Goal: Transaction & Acquisition: Purchase product/service

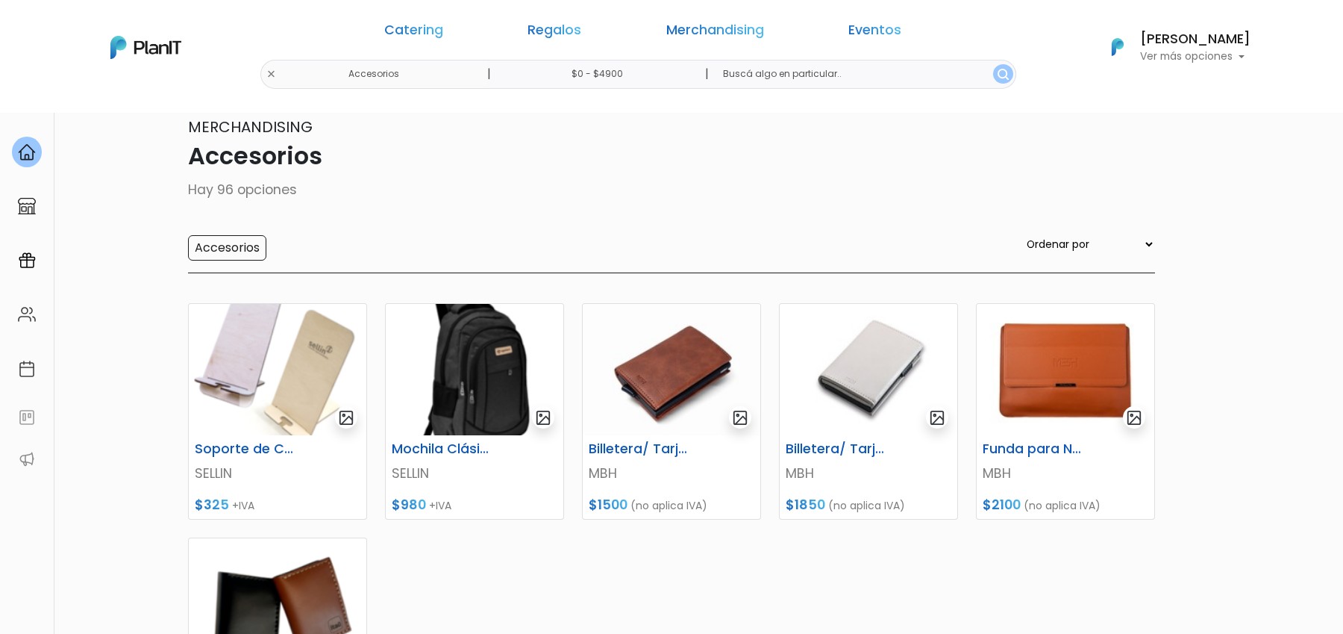
click at [35, 146] on img at bounding box center [27, 152] width 18 height 18
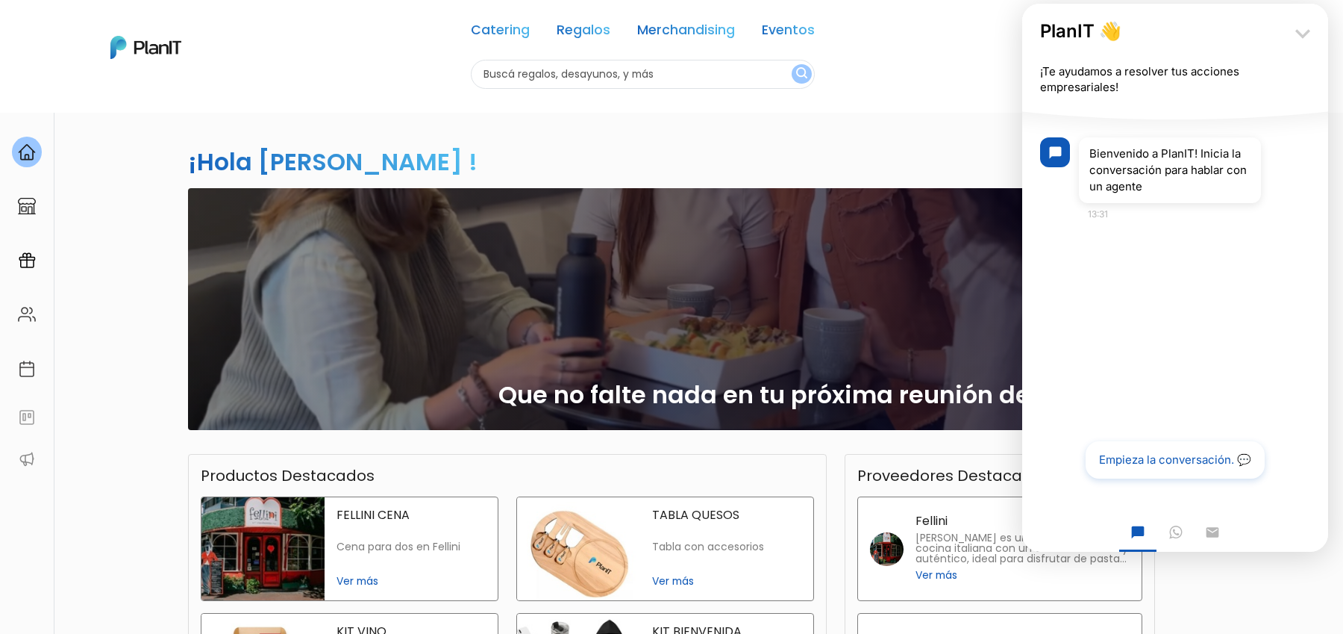
click at [1302, 38] on icon "keyboard_arrow_down" at bounding box center [1303, 34] width 30 height 30
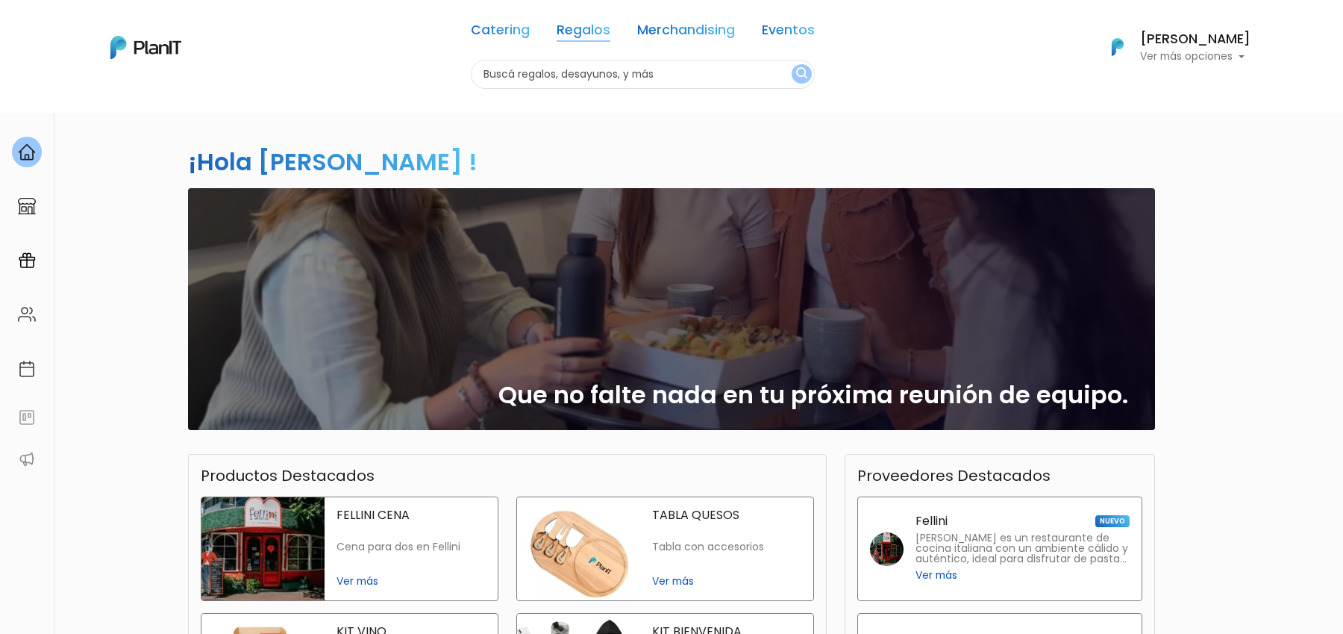
click at [584, 33] on link "Regalos" at bounding box center [584, 33] width 54 height 18
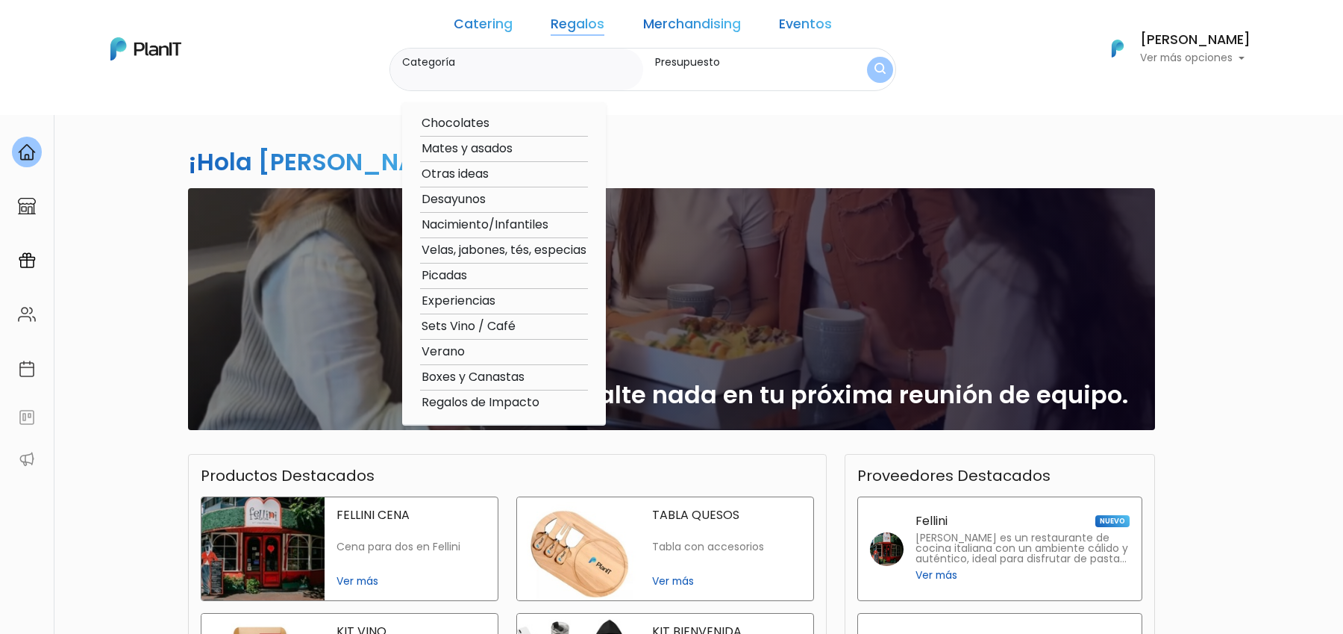
click at [756, 166] on div "¡Hola Martina Bernardo ! slide 1 of 1 Que no falte nada en tu próxima reunión d…" at bounding box center [671, 439] width 985 height 654
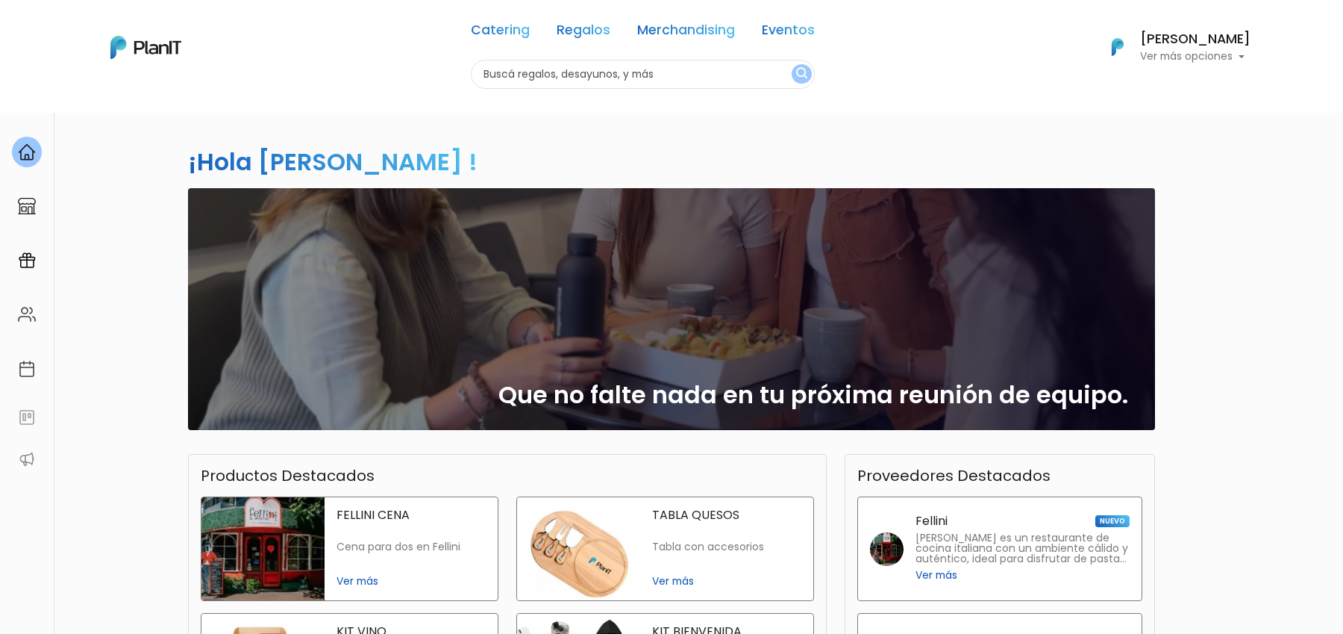
click at [659, 31] on link "Merchandising" at bounding box center [686, 33] width 98 height 18
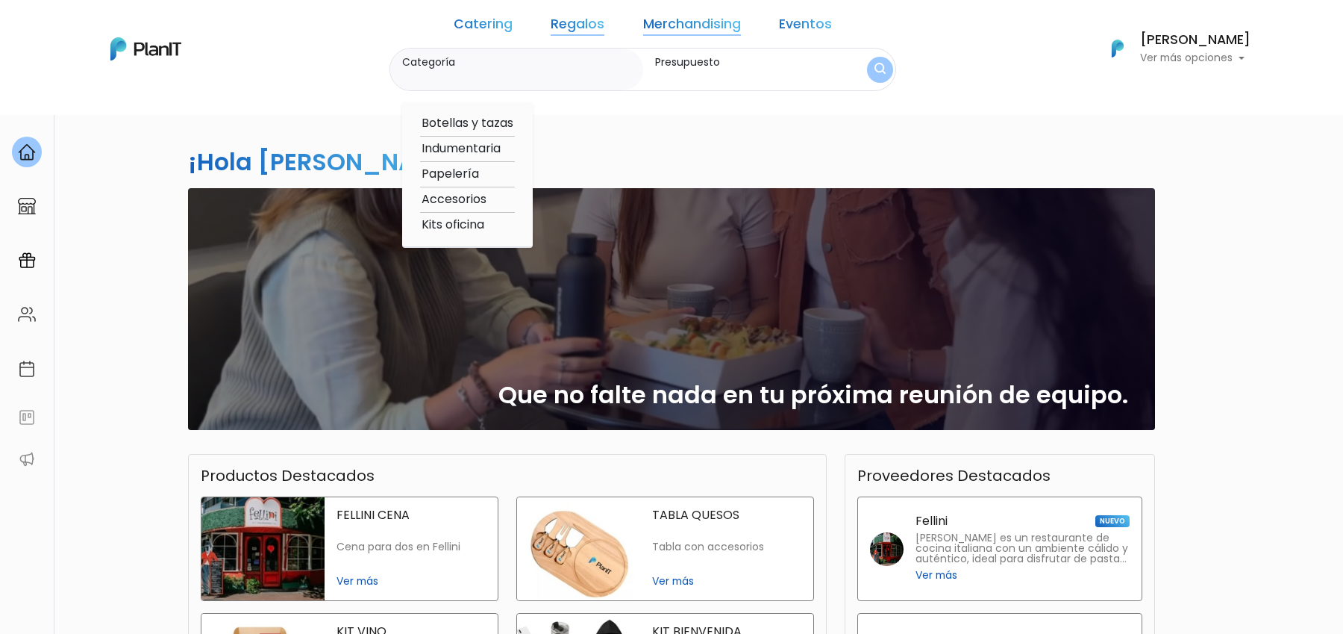
click at [781, 19] on link "Eventos" at bounding box center [805, 27] width 53 height 18
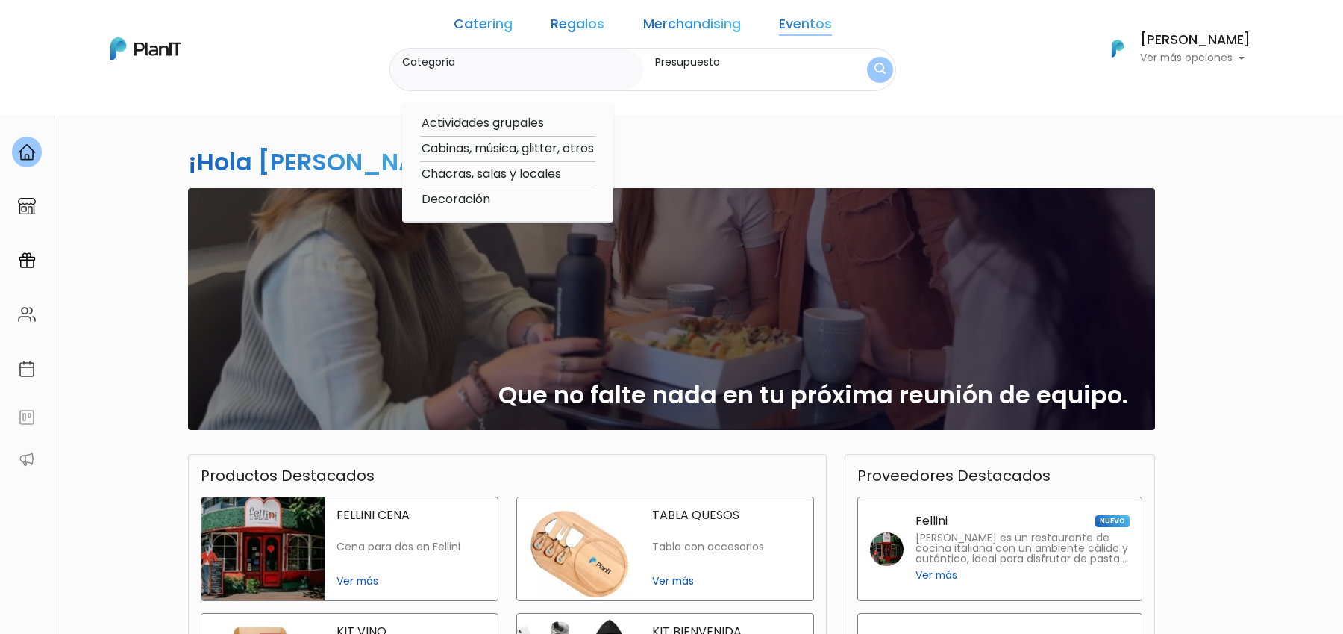
click at [502, 23] on link "Catering" at bounding box center [483, 27] width 59 height 18
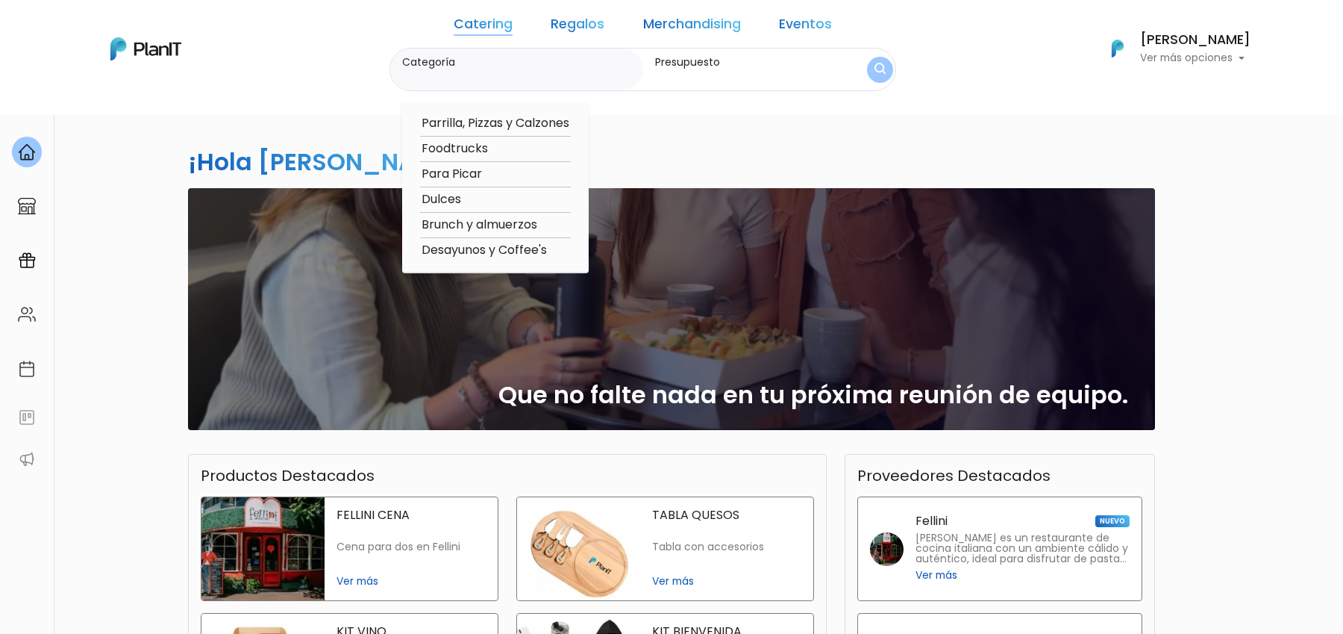
click at [493, 148] on option "Foodtrucks" at bounding box center [495, 149] width 151 height 19
type input "Foodtrucks"
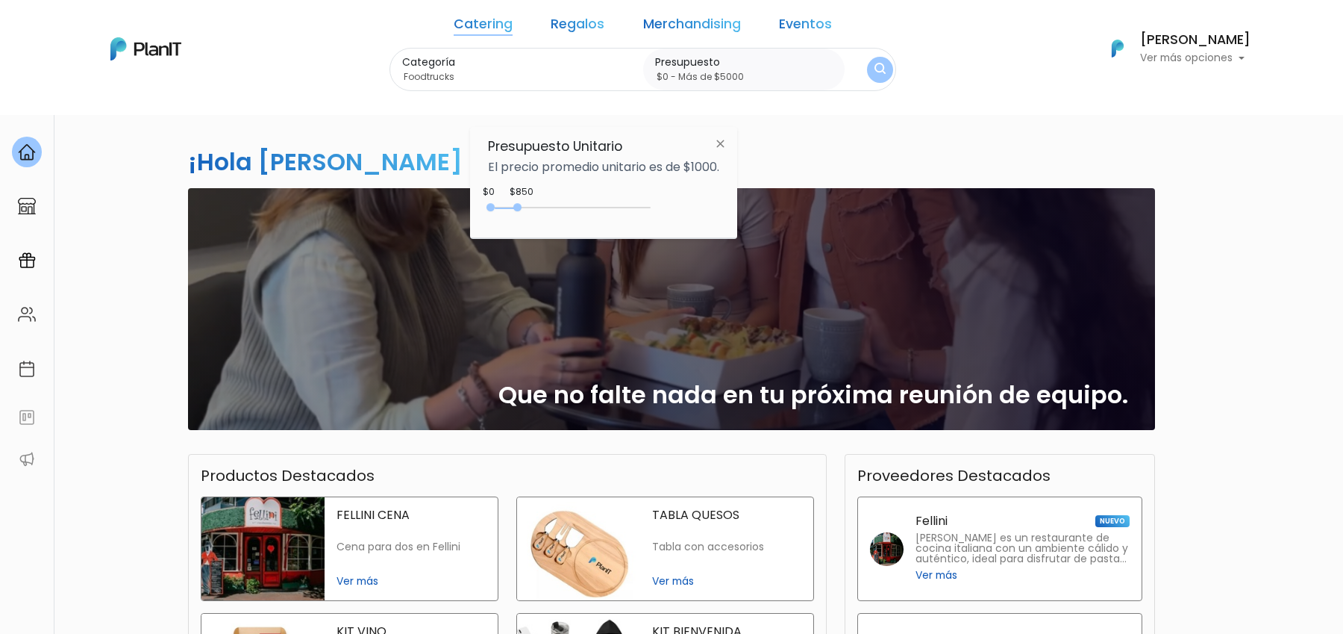
drag, startPoint x: 521, startPoint y: 206, endPoint x: 664, endPoint y: 206, distance: 142.6
click at [664, 206] on div "$850 $0 0 : 850 0 850 0,5000" at bounding box center [603, 211] width 231 height 30
type input "$0 - Más de $5000"
click at [873, 77] on img "submit" at bounding box center [881, 70] width 16 height 20
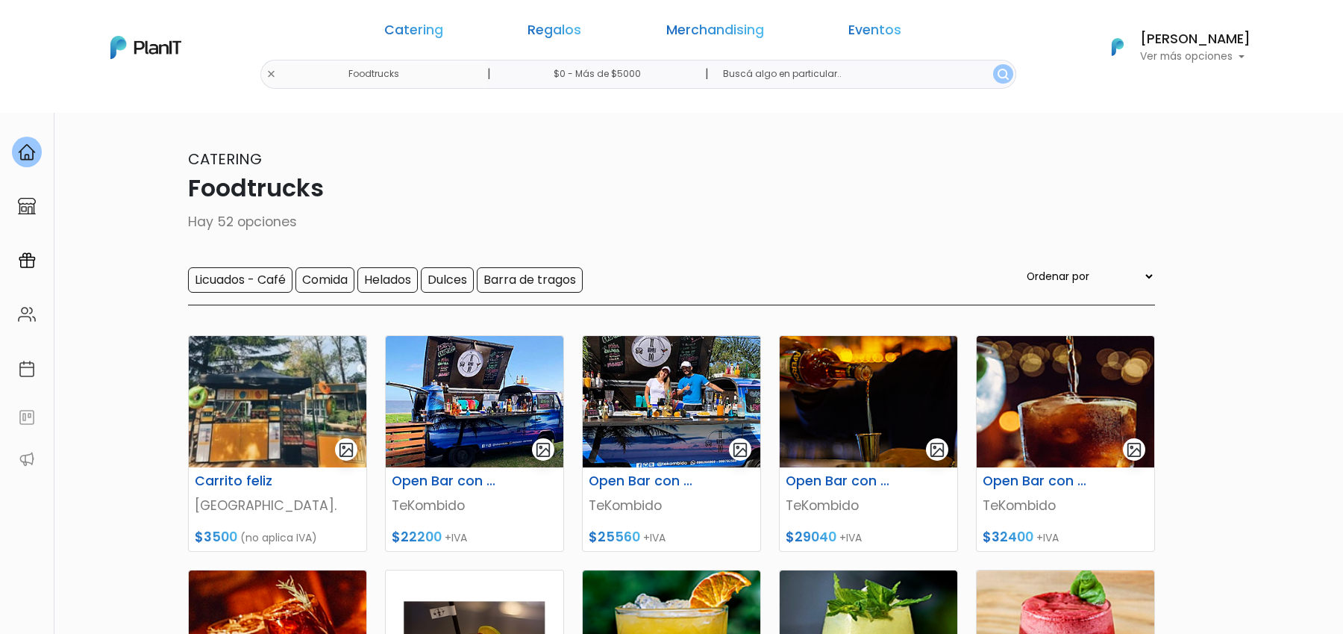
click at [496, 15] on div "Catering Regalos Merchandising Eventos" at bounding box center [643, 33] width 575 height 54
click at [581, 35] on link "Regalos" at bounding box center [555, 33] width 54 height 18
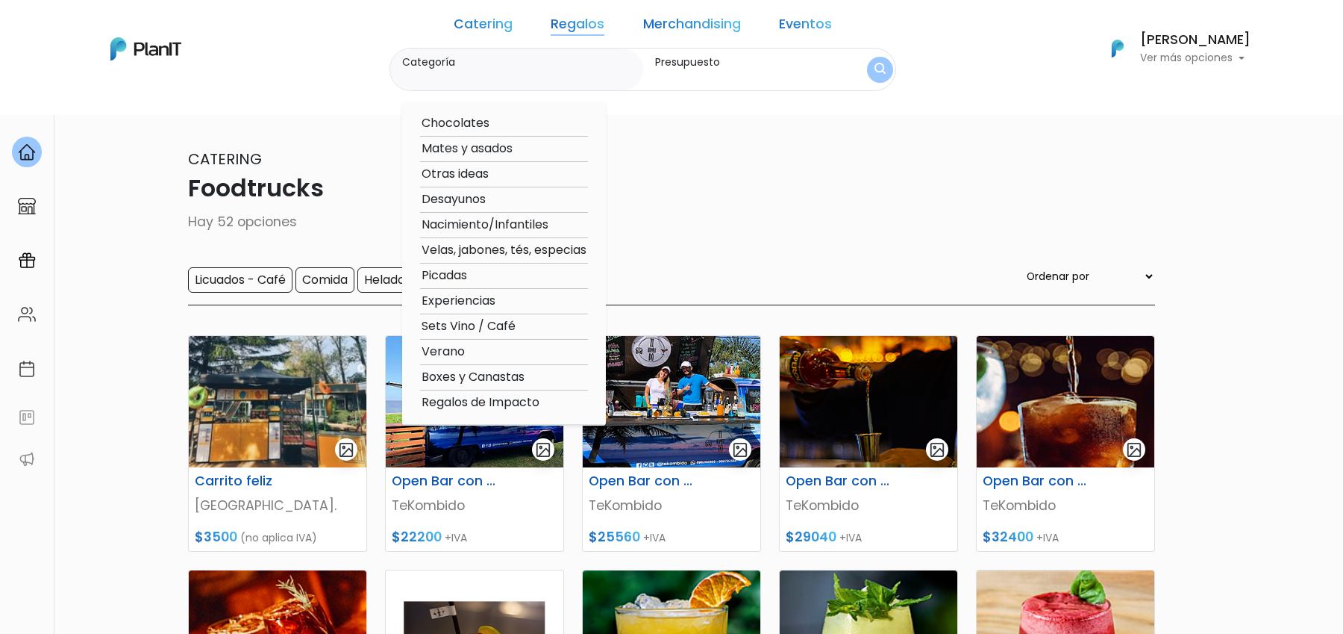
click at [497, 173] on option "Otras ideas" at bounding box center [504, 174] width 168 height 19
type input "Otras ideas"
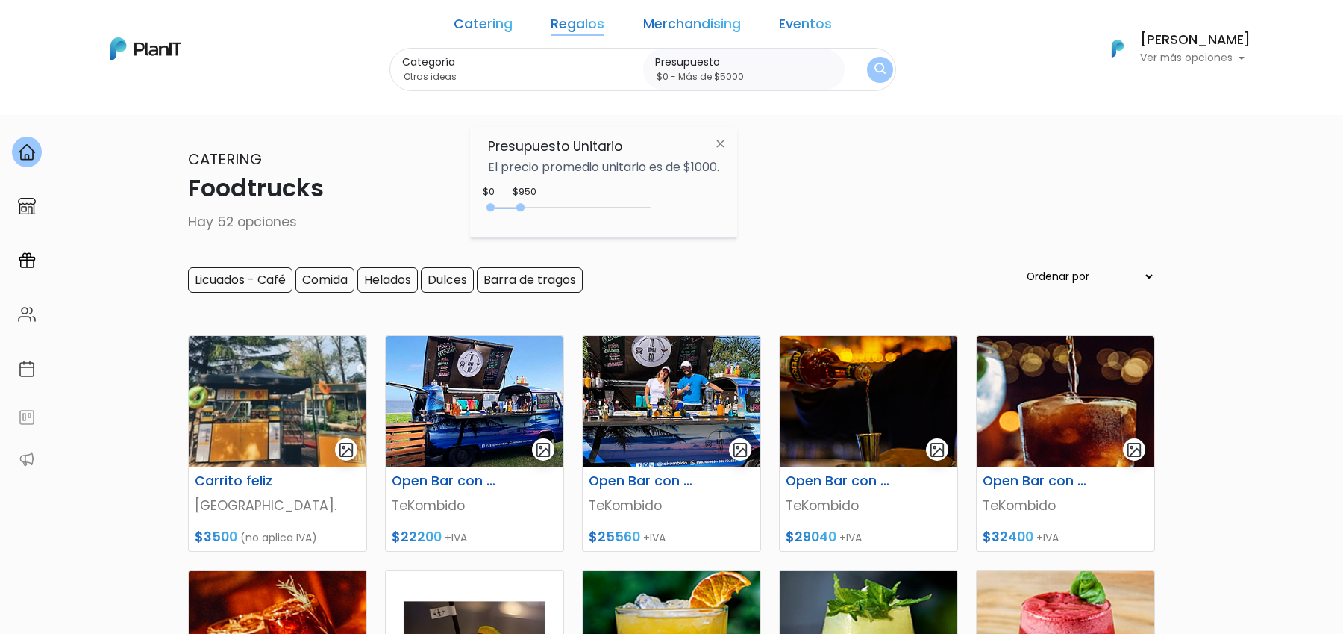
drag, startPoint x: 523, startPoint y: 202, endPoint x: 678, endPoint y: 202, distance: 155.2
click at [678, 202] on div "$950 $0 0 : 950 0 950 0,5000" at bounding box center [603, 211] width 231 height 30
type input "$0 - Más de $5000"
click at [875, 73] on img "submit" at bounding box center [880, 70] width 11 height 14
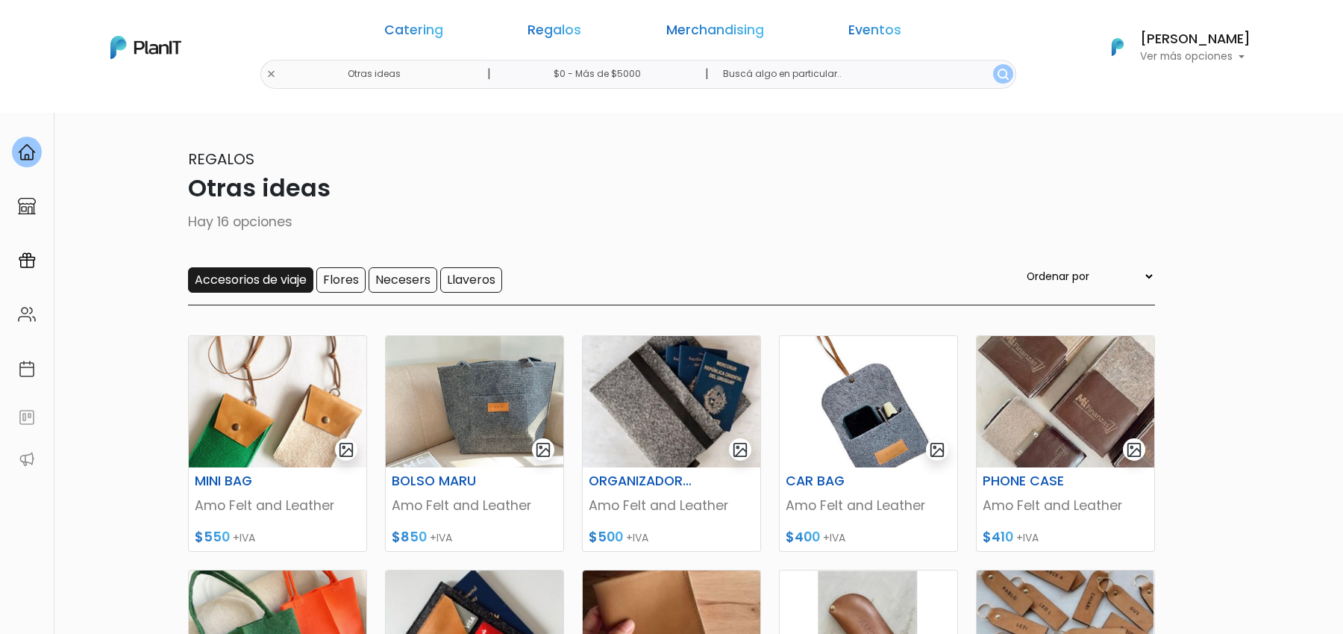
click at [275, 276] on input "Accesorios de viaje" at bounding box center [250, 279] width 125 height 25
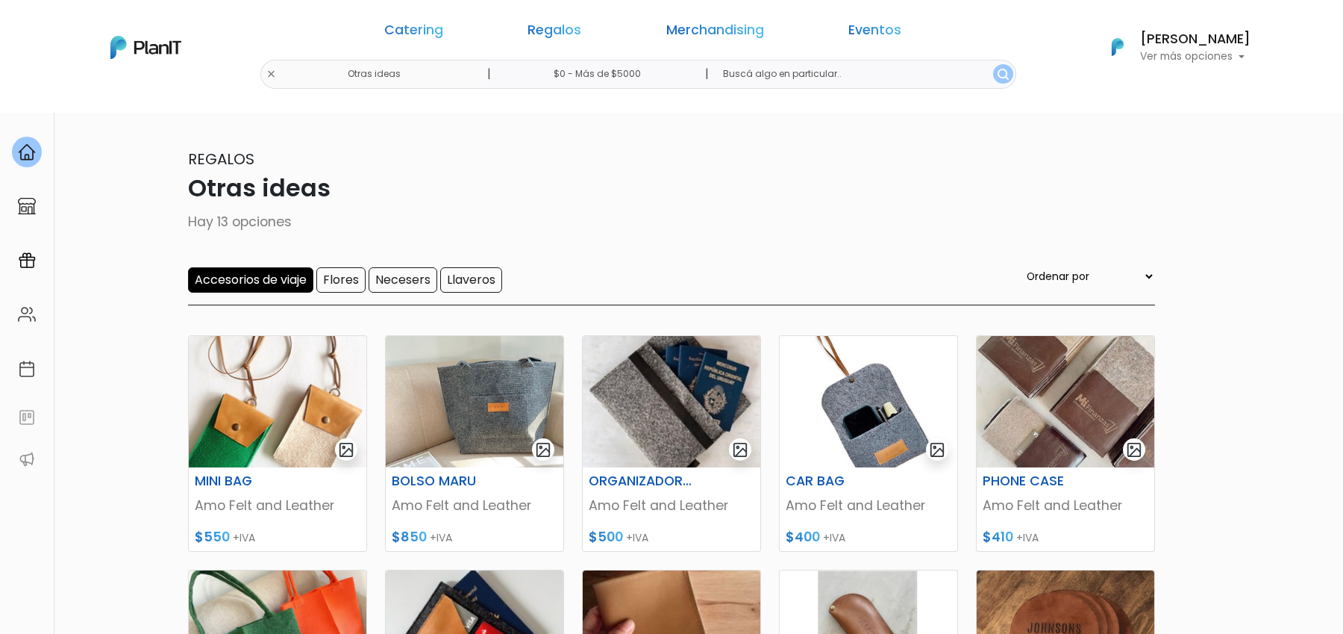
click at [290, 275] on input "Accesorios de viaje" at bounding box center [250, 279] width 125 height 25
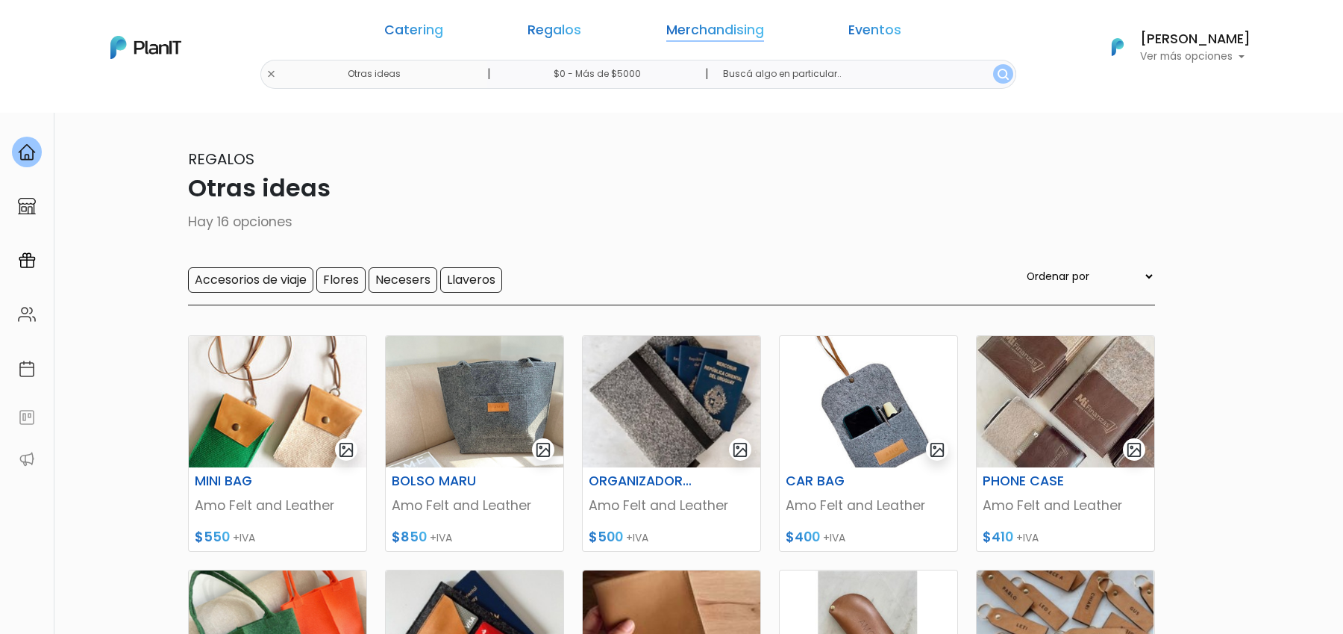
click at [684, 24] on link "Merchandising" at bounding box center [716, 33] width 98 height 18
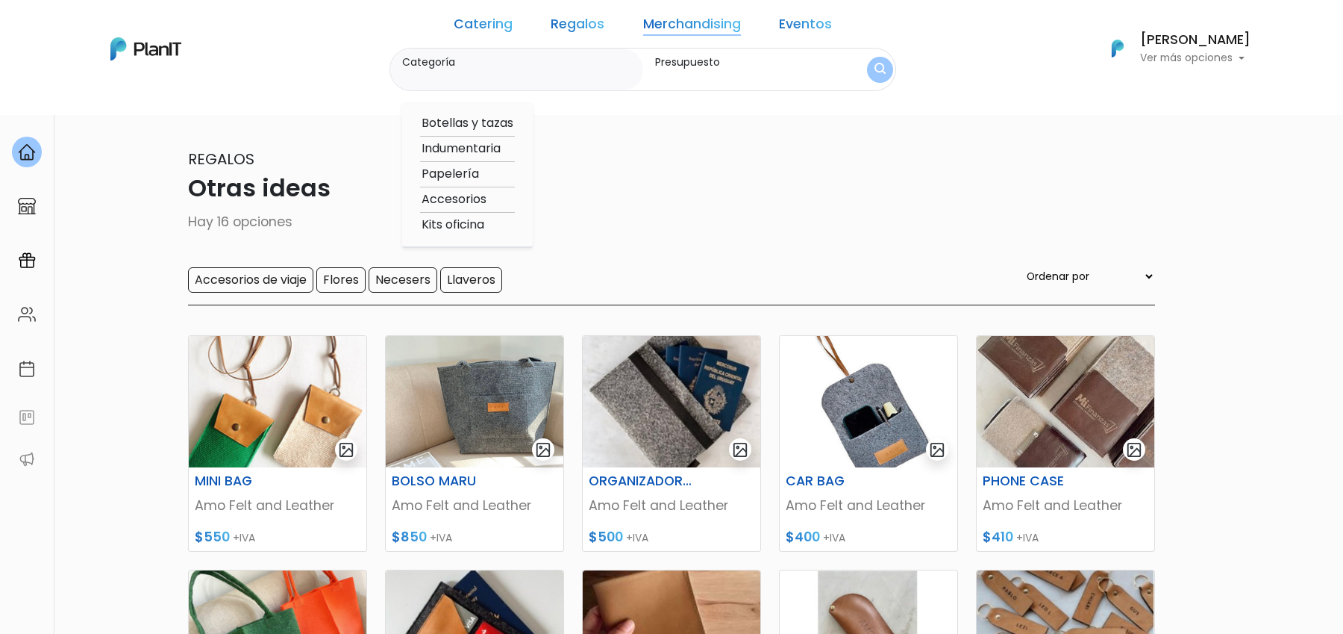
click at [748, 208] on div "Regalos Otras ideas Hay 16 opciones Accesorios de viaje Flores Necesers [GEOGRA…" at bounding box center [671, 226] width 967 height 157
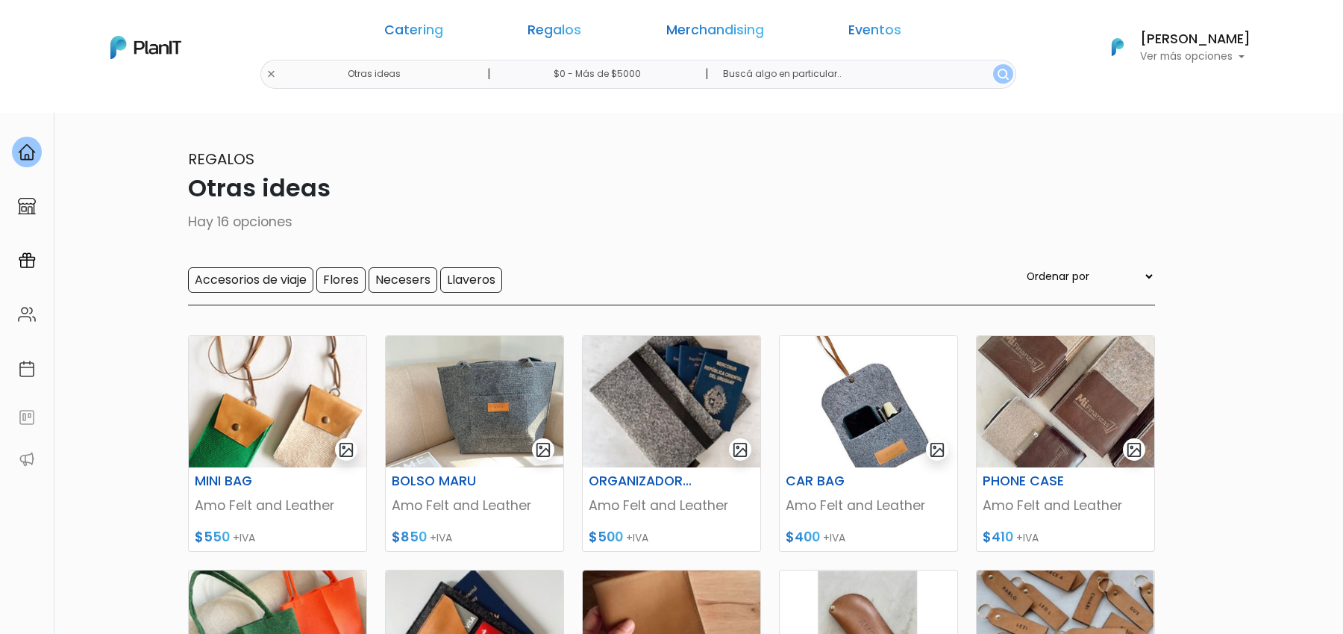
click at [696, 30] on link "Merchandising" at bounding box center [716, 33] width 98 height 18
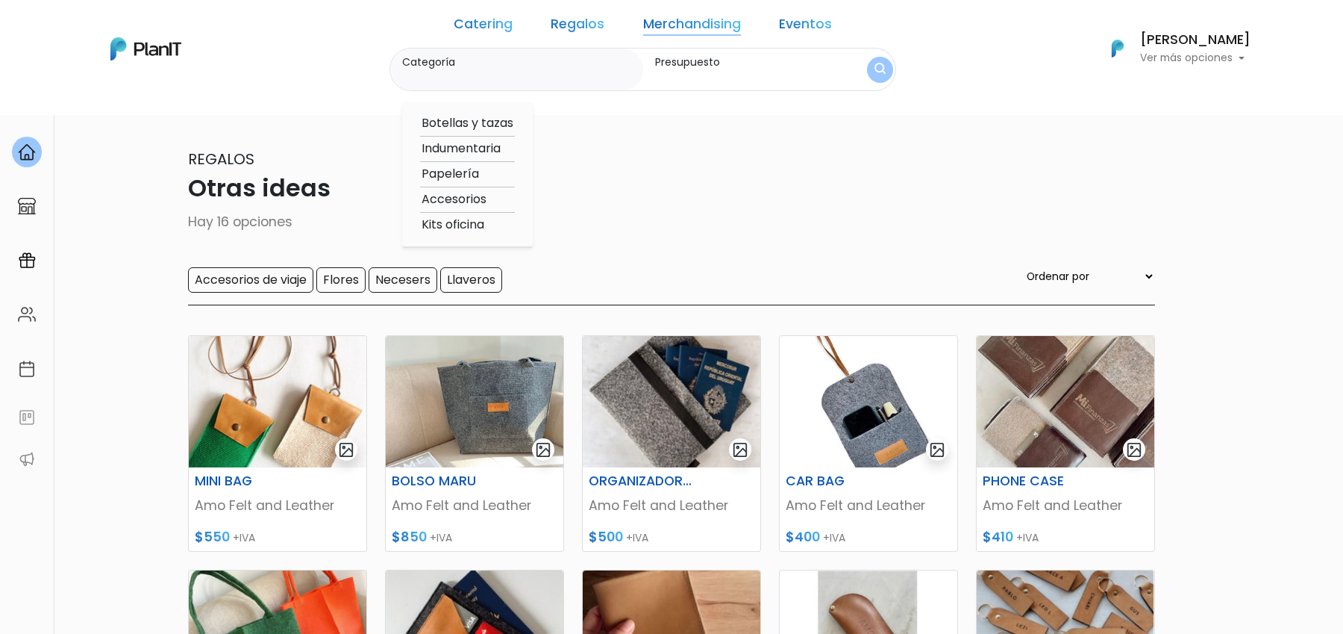
click at [515, 122] on option "Botellas y tazas" at bounding box center [467, 123] width 95 height 19
type input "Botellas y tazas"
type input "$0 - $1000"
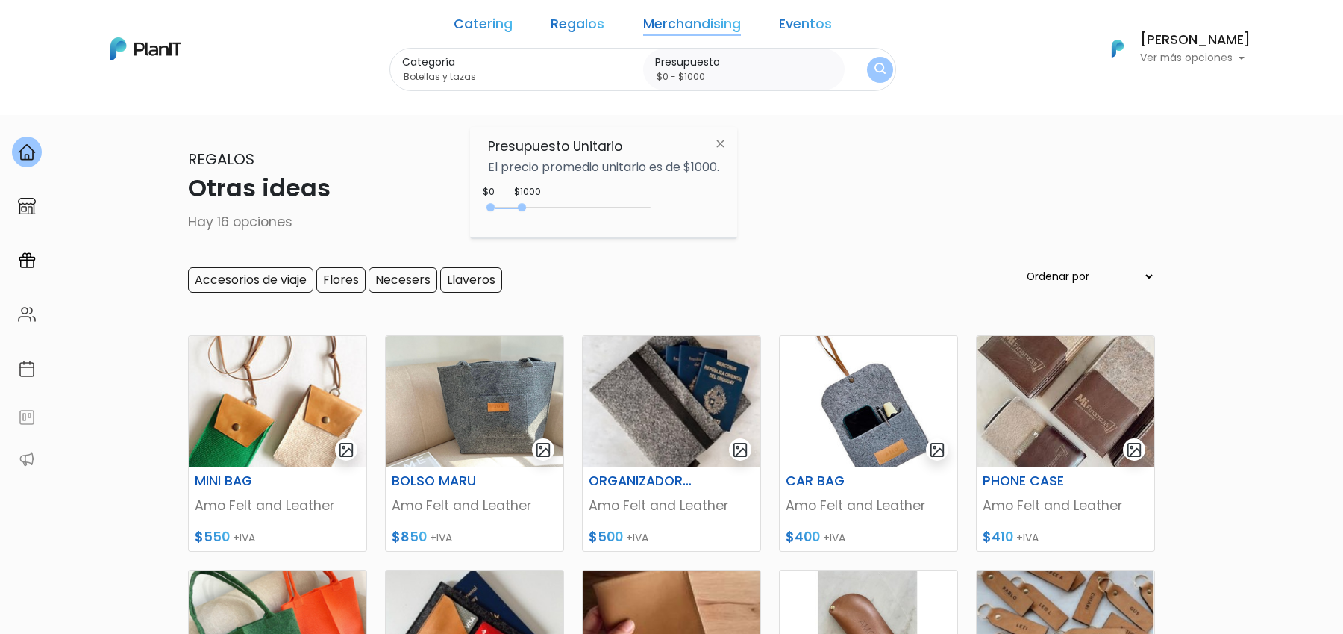
click at [670, 37] on div "Catering Regalos Merchandising Eventos" at bounding box center [644, 27] width 390 height 42
click at [679, 29] on link "Merchandising" at bounding box center [692, 27] width 98 height 18
